Goal: Task Accomplishment & Management: Use online tool/utility

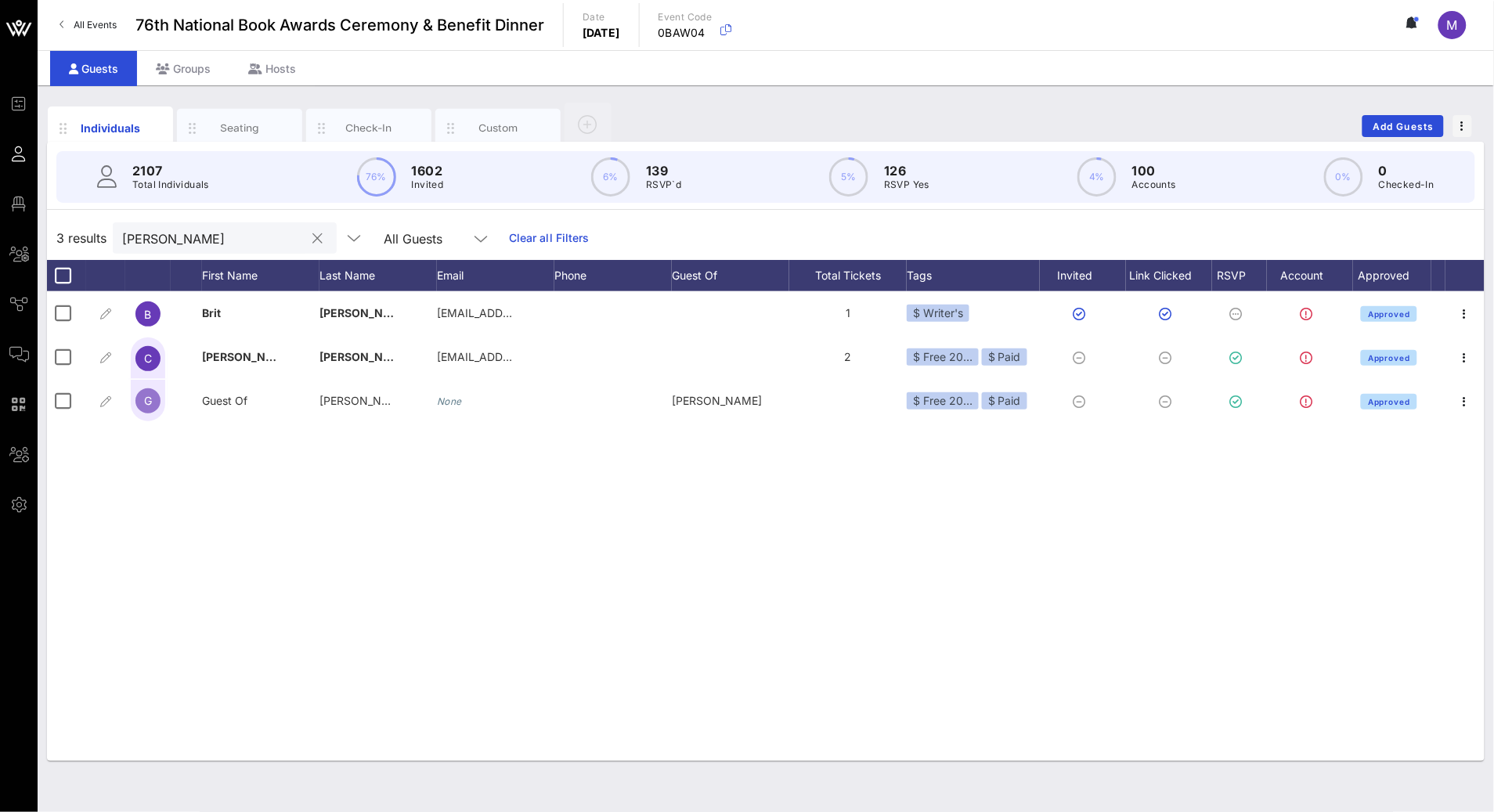
click at [231, 226] on div "[PERSON_NAME]" at bounding box center [214, 238] width 184 height 31
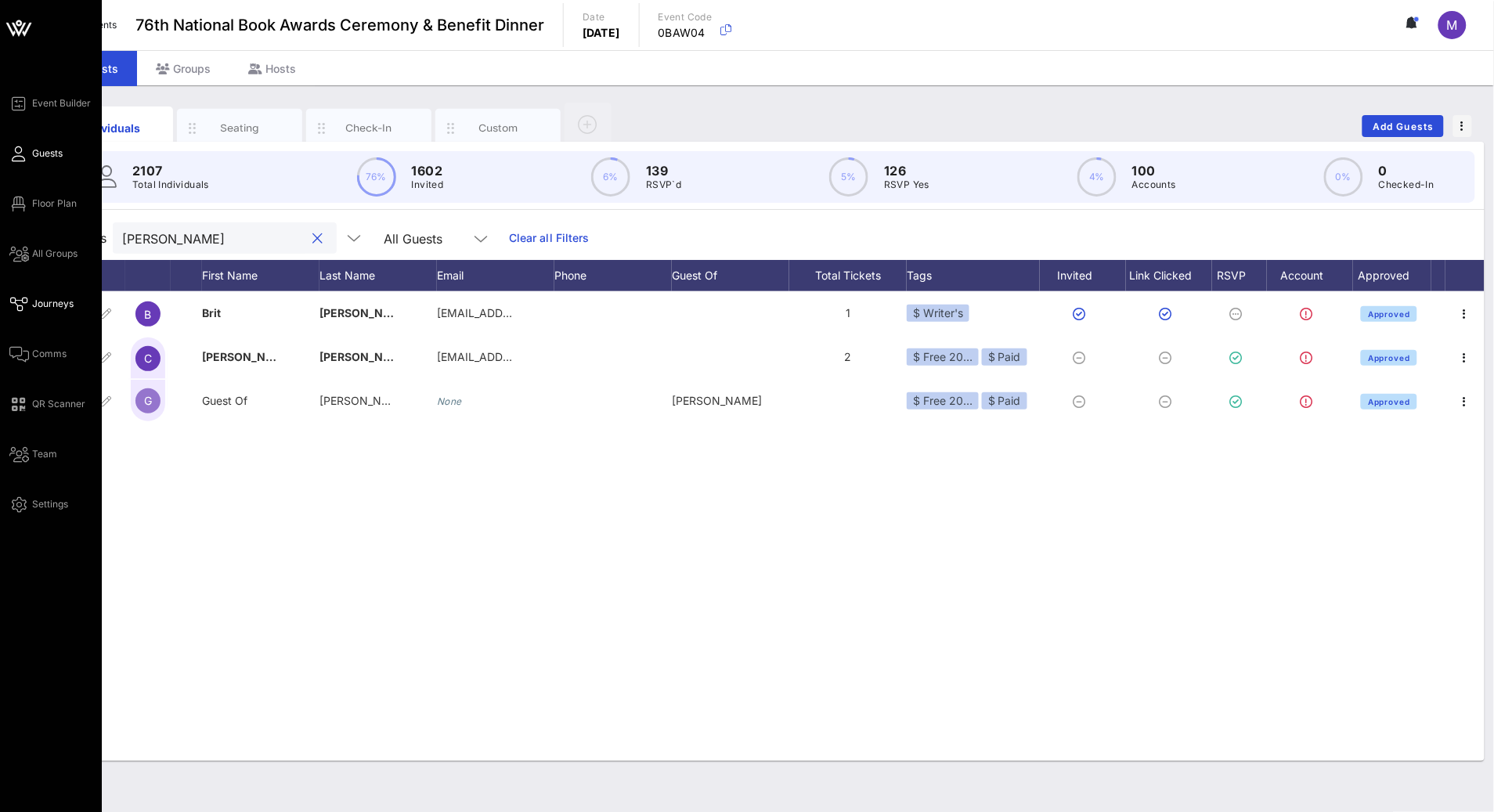
click at [48, 301] on span "Journeys" at bounding box center [52, 304] width 42 height 14
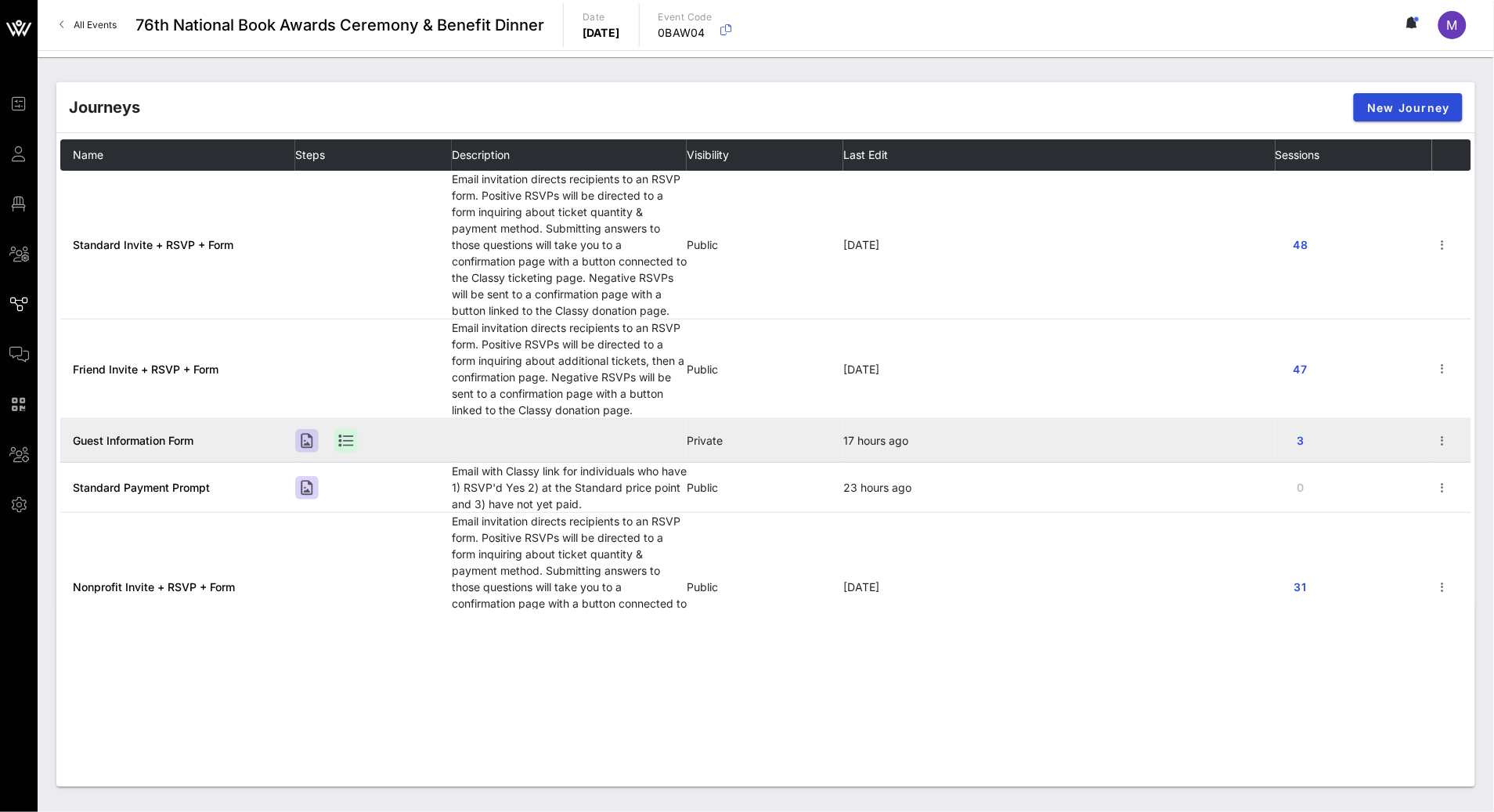
click at [160, 440] on span "Guest Information Form" at bounding box center [133, 440] width 121 height 13
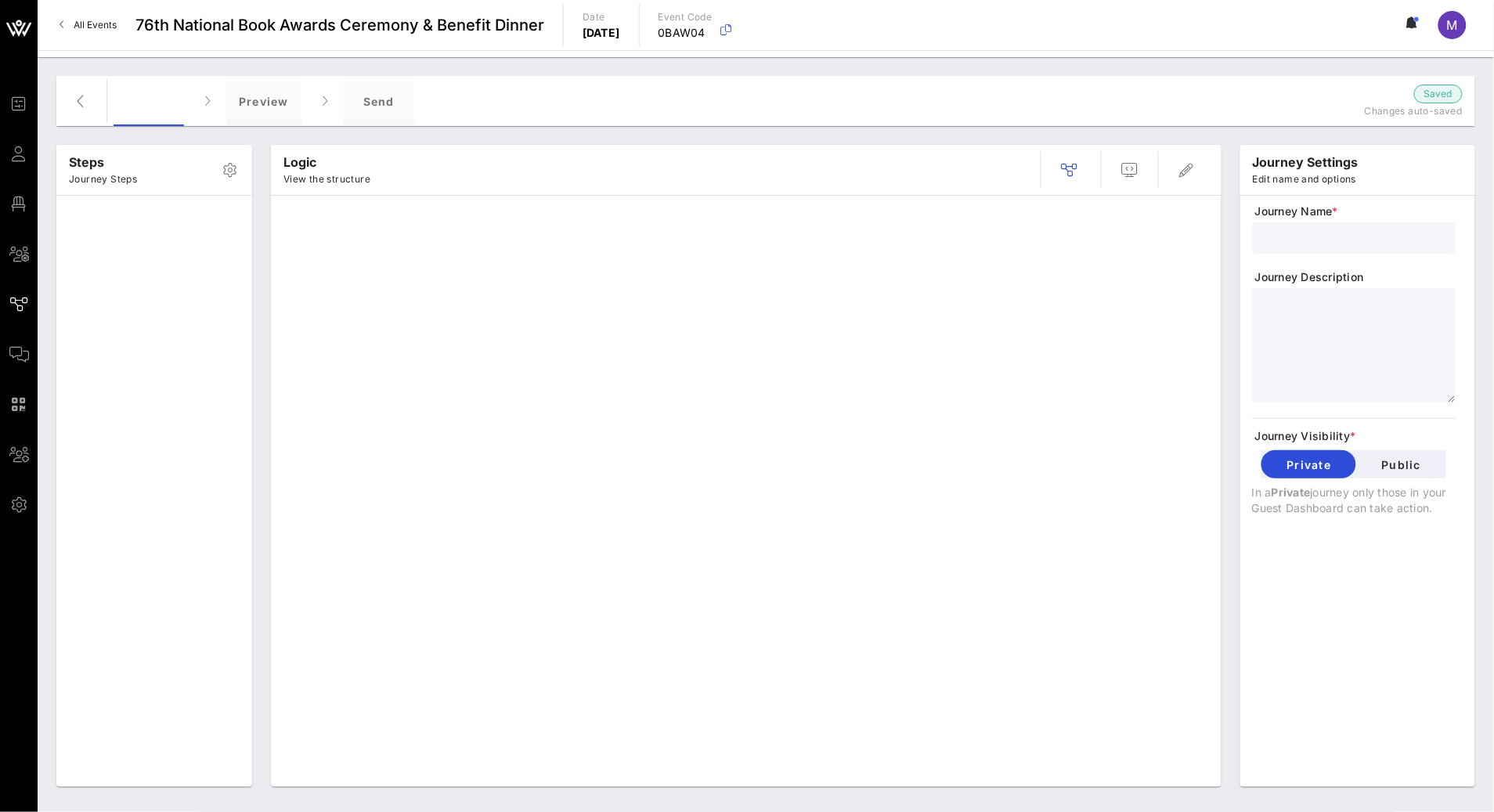
type input "Guest Information Form"
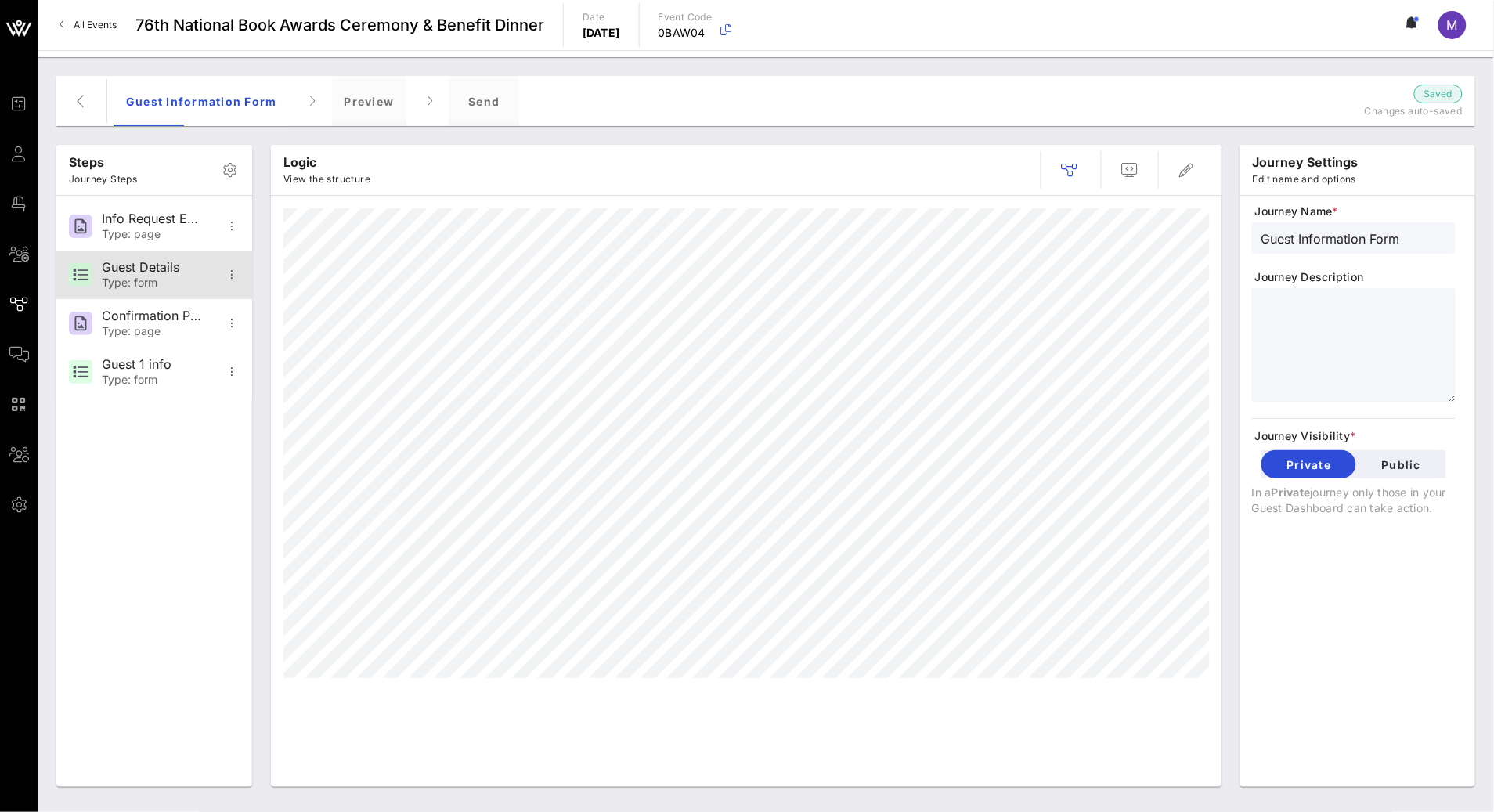
click at [151, 271] on div "Guest Details" at bounding box center [153, 267] width 104 height 15
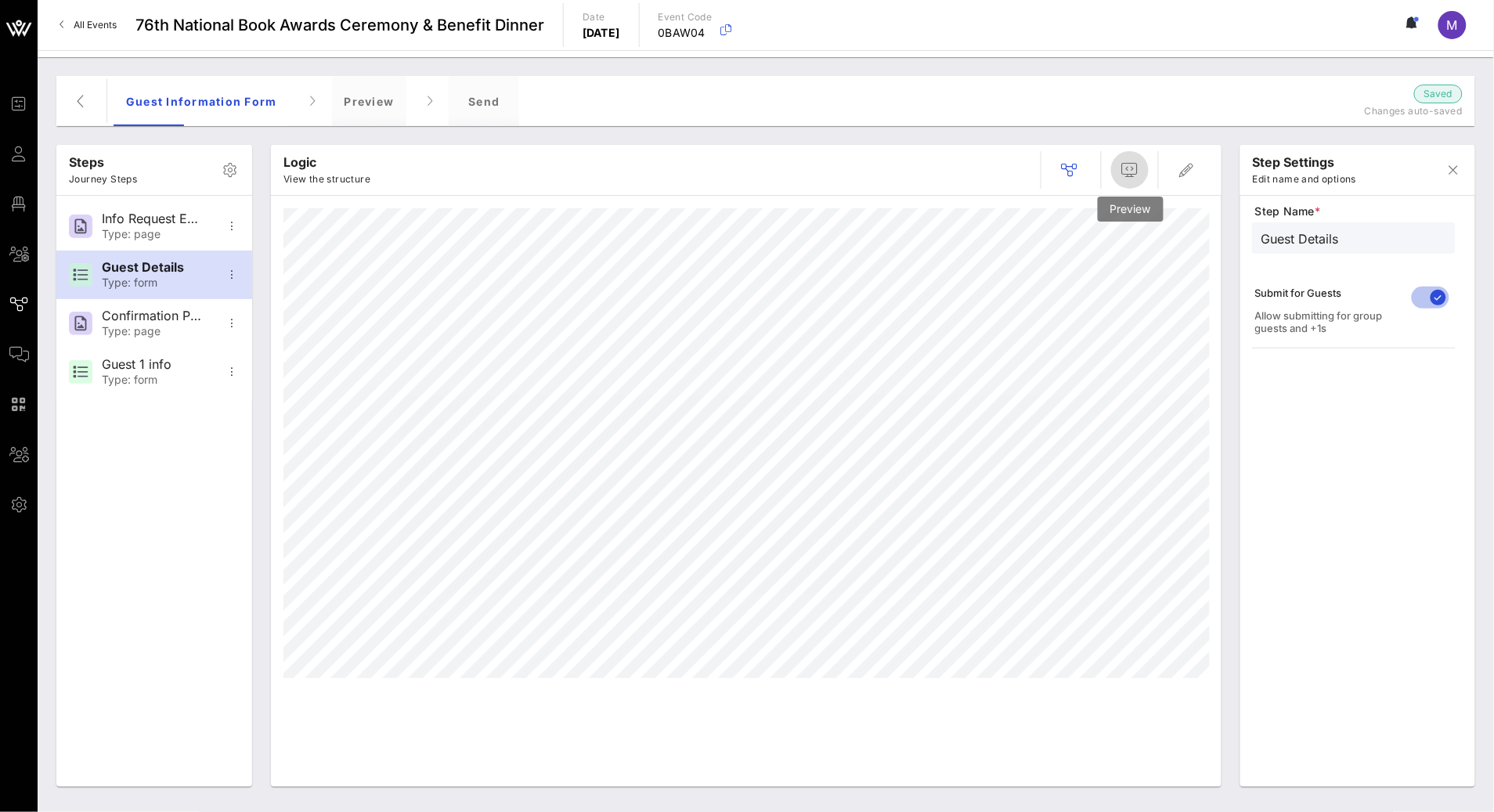
click at [1146, 162] on span "button" at bounding box center [1130, 169] width 37 height 19
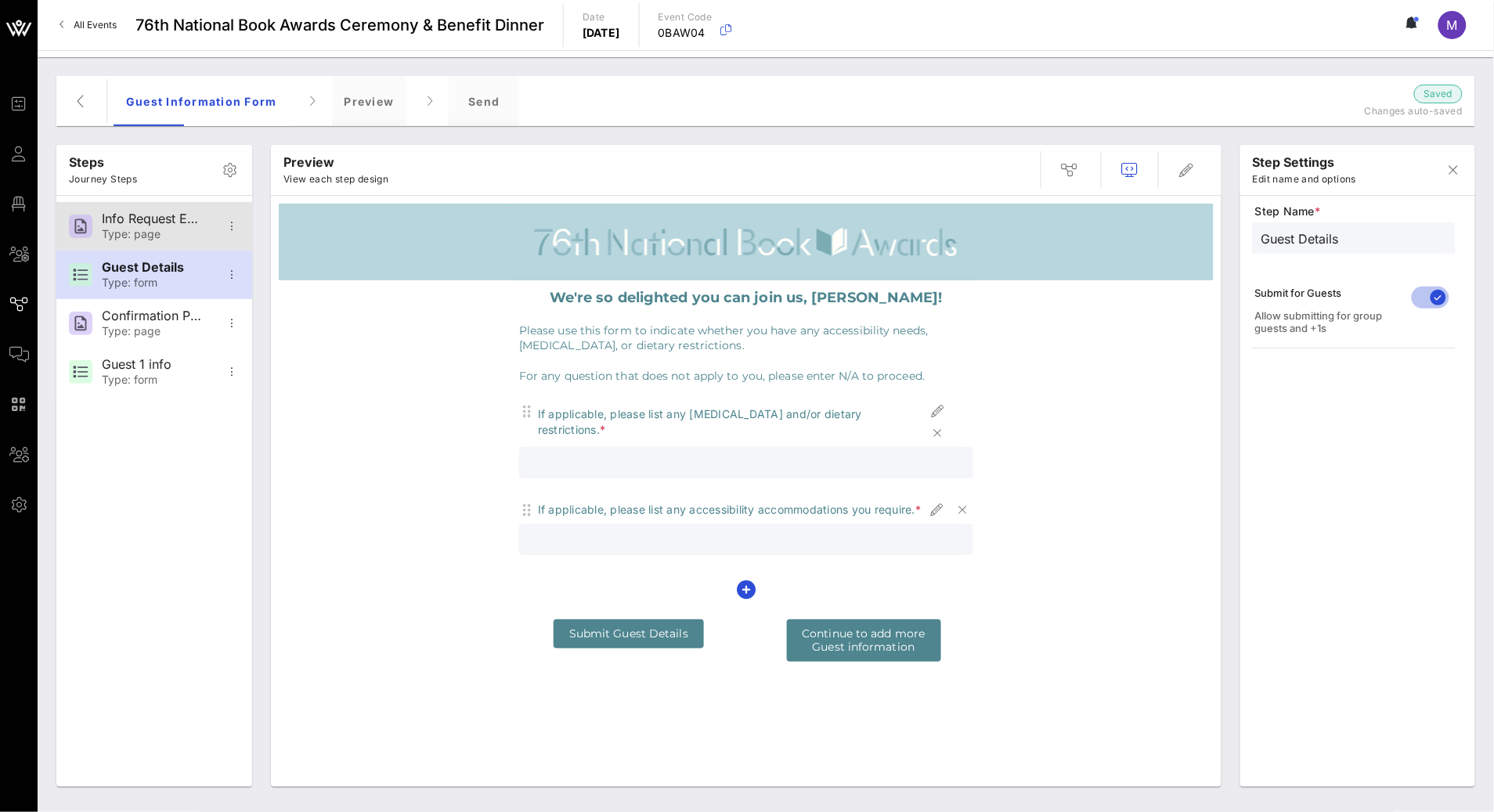
click at [150, 233] on div "Type: page" at bounding box center [153, 234] width 104 height 13
type input "Info Request Email"
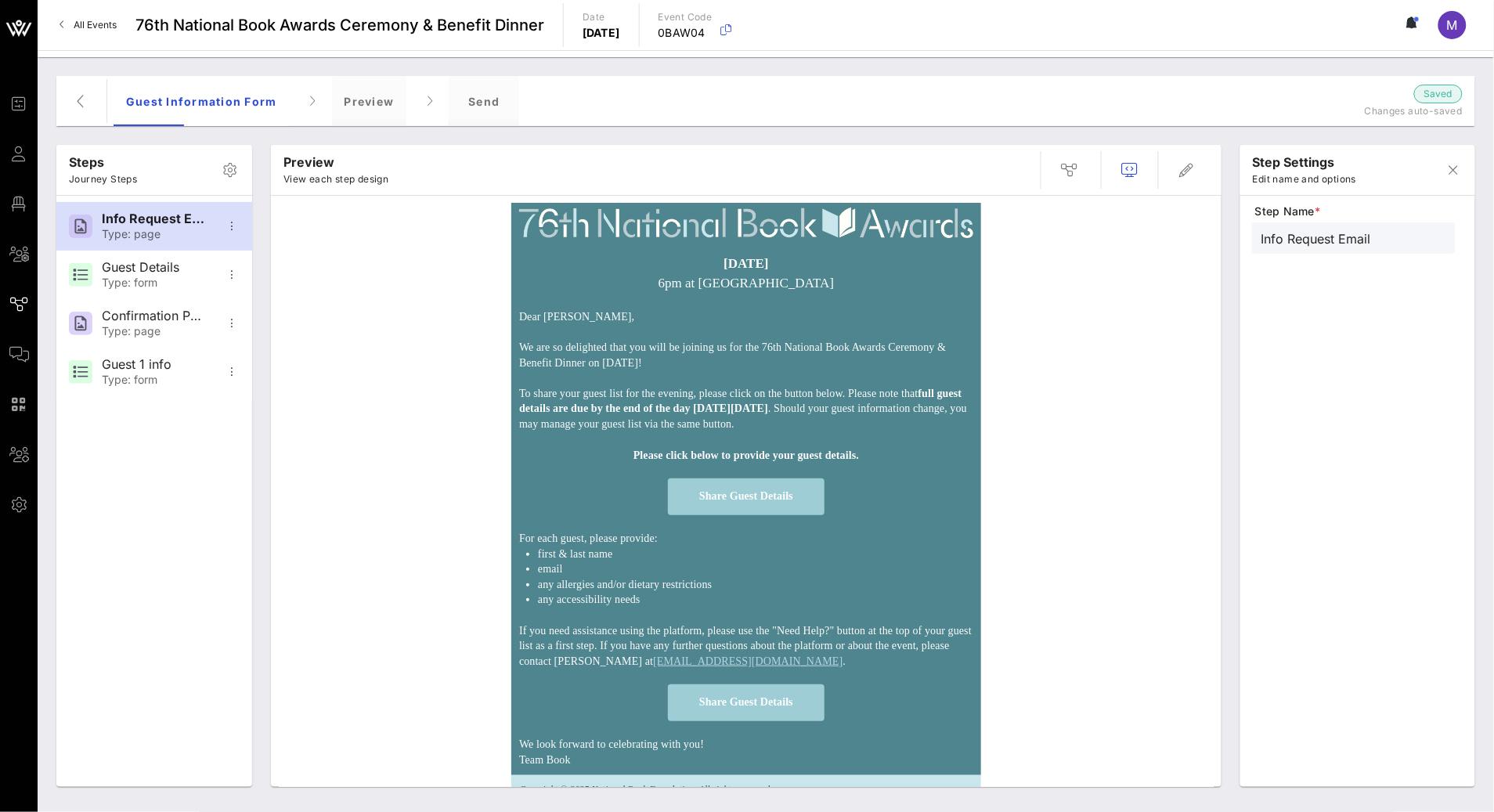
scroll to position [23, 0]
